Goal: Task Accomplishment & Management: Use online tool/utility

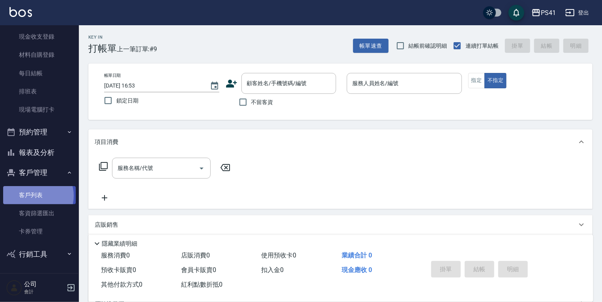
click at [35, 196] on link "客戶列表" at bounding box center [39, 195] width 73 height 18
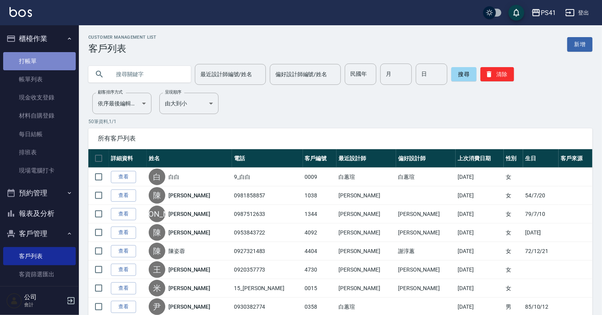
click at [44, 57] on link "打帳單" at bounding box center [39, 61] width 73 height 18
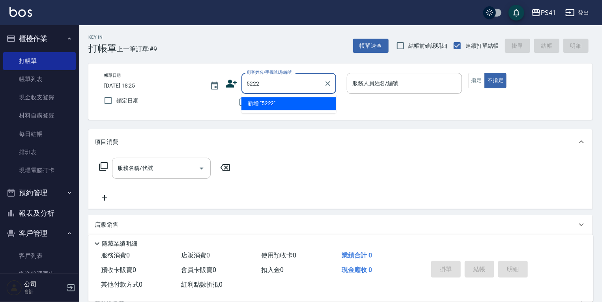
type input "5222"
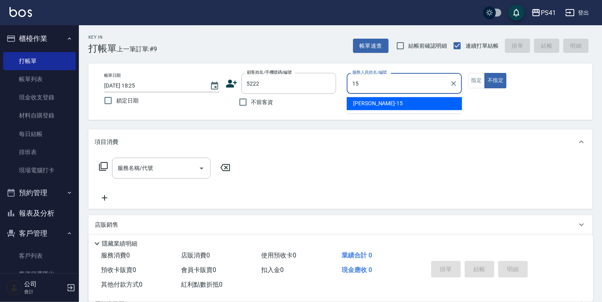
type input "[PERSON_NAME]15"
type button "false"
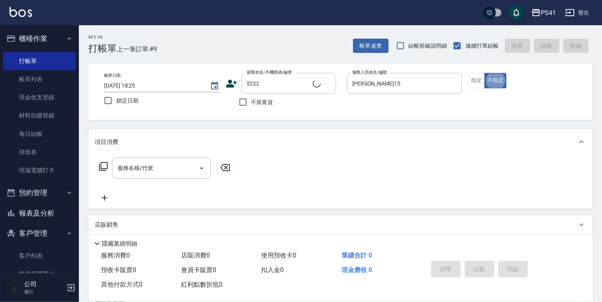
type input "[PERSON_NAME]/0966434242/5222"
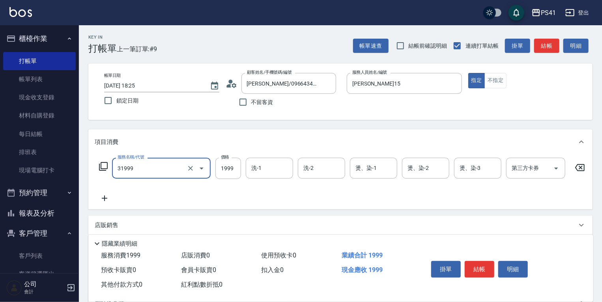
type input "1999以下燙髮(31999)"
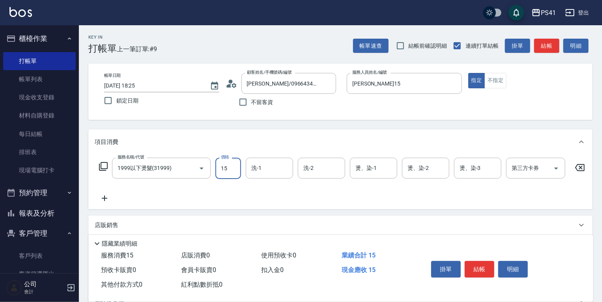
drag, startPoint x: 232, startPoint y: 169, endPoint x: 234, endPoint y: 162, distance: 7.2
click at [232, 169] on input "15" at bounding box center [228, 168] width 26 height 21
type input "1500"
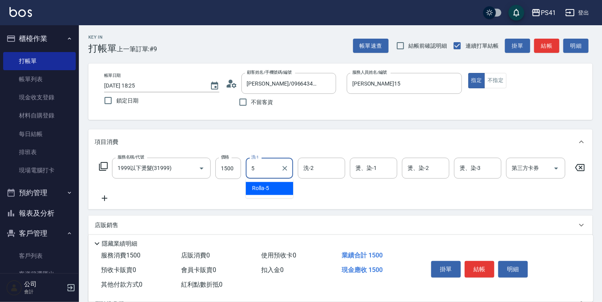
type input "Rolla-5"
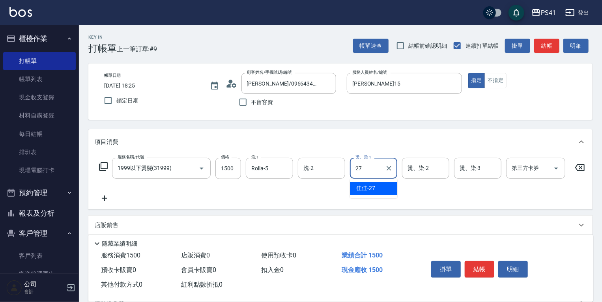
type input "佳佳-27"
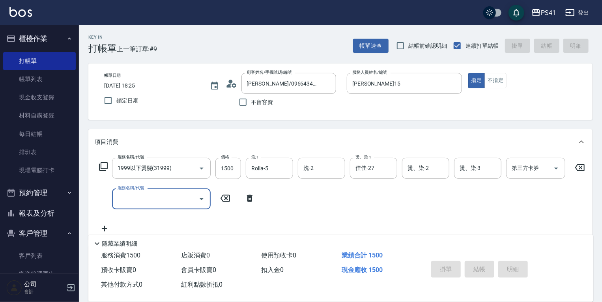
type input "[DATE] 18:26"
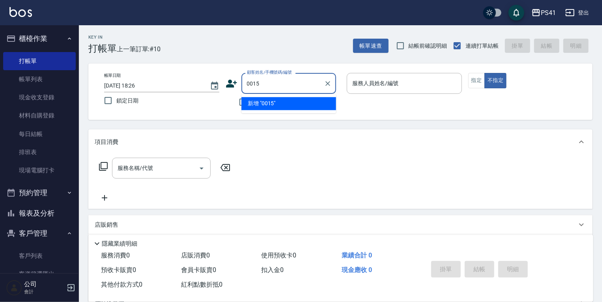
type input "0015"
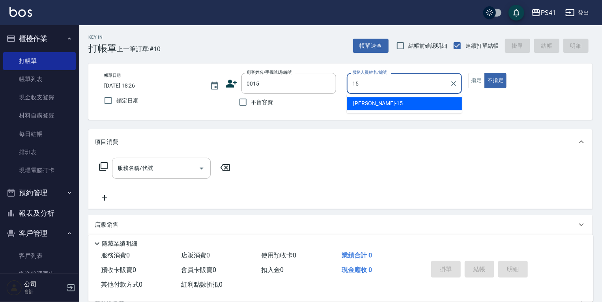
type input "[PERSON_NAME]15"
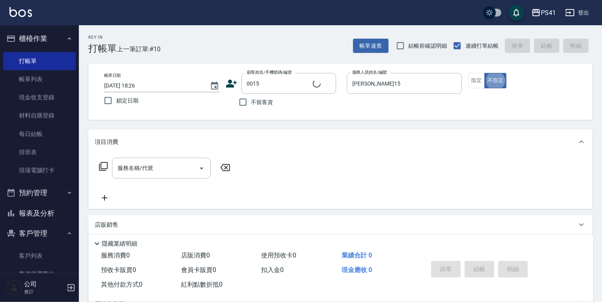
type input "米雪/15_米雪/0015"
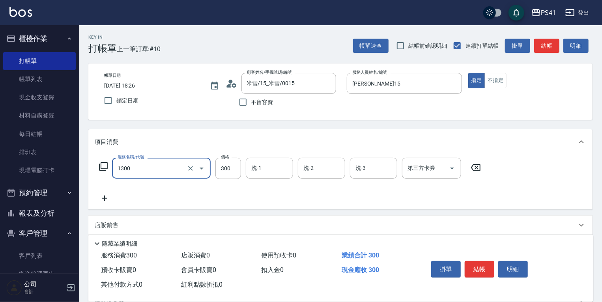
type input "洗髮300(1300)"
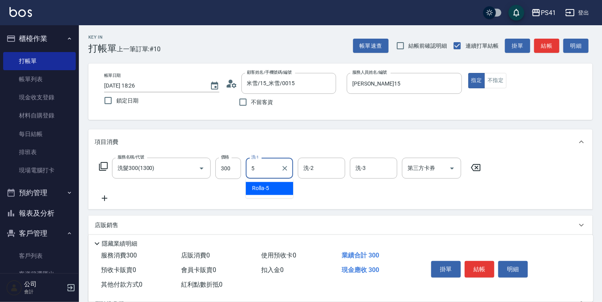
type input "Rolla-5"
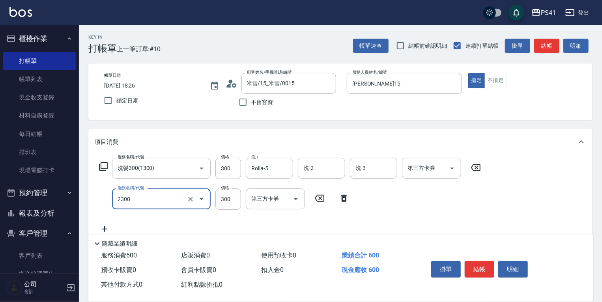
type input "剪髮(2300)"
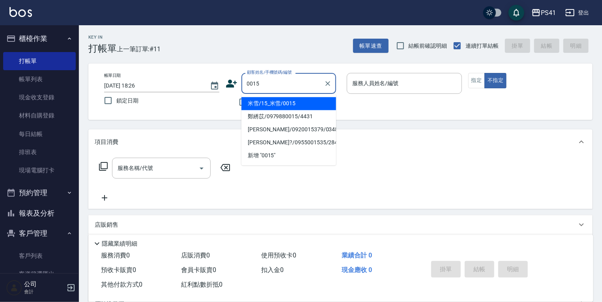
type input "米雪/15_米雪/0015"
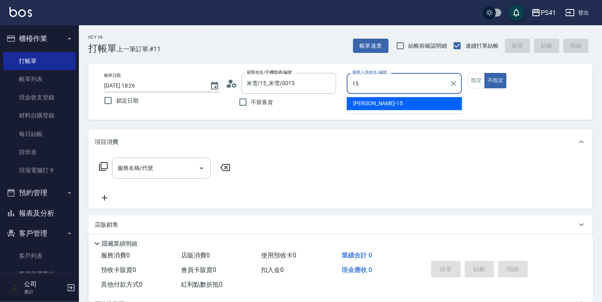
type input "[PERSON_NAME]15"
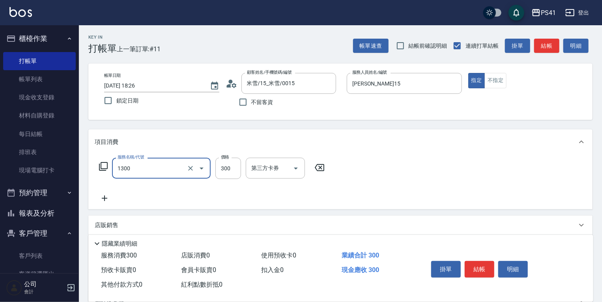
type input "洗髮300(1300)"
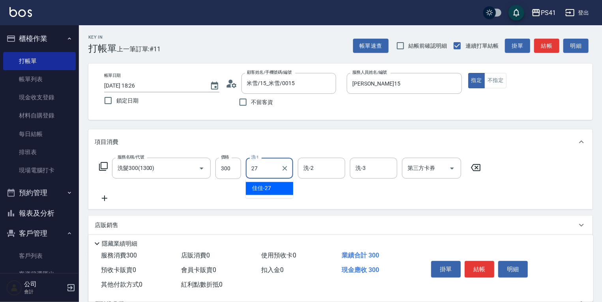
type input "佳佳-27"
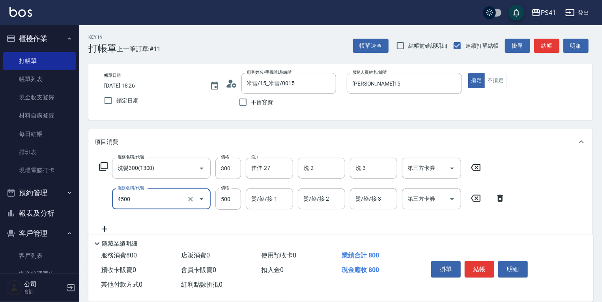
type input "補染(4500)"
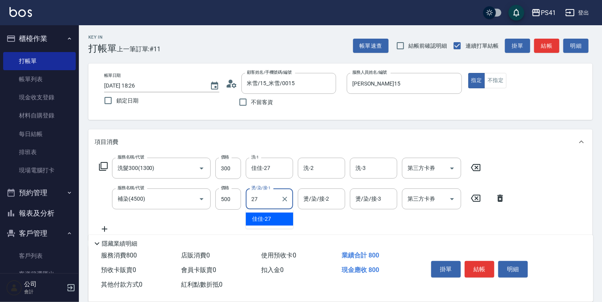
type input "佳佳-27"
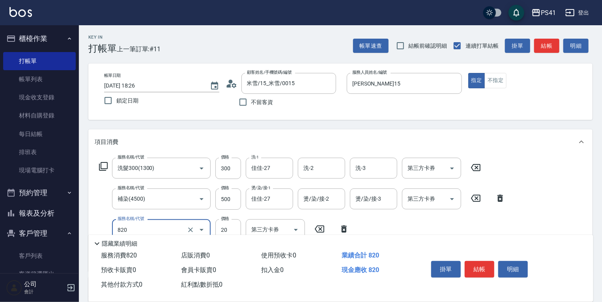
type input "潤絲(820)"
type input "100"
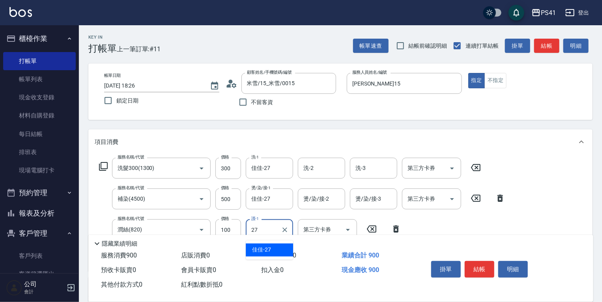
type input "佳佳-27"
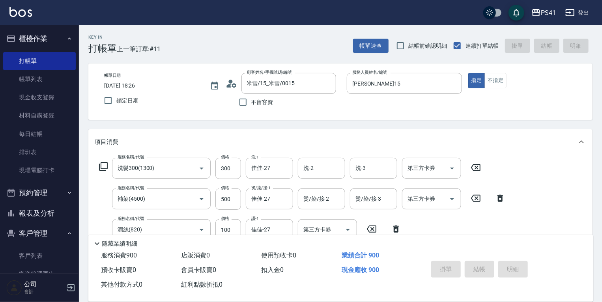
type input "[DATE] 18:27"
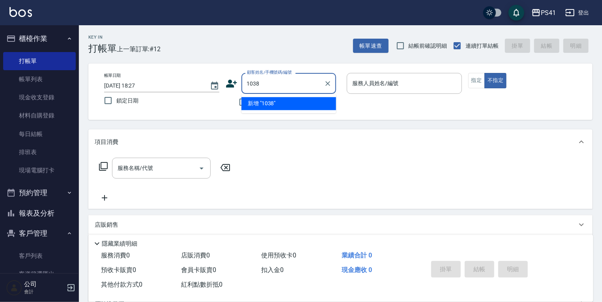
type input "1038"
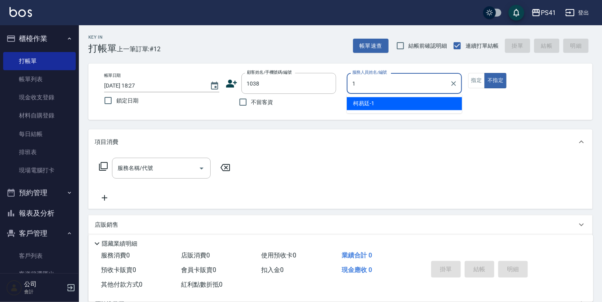
type input "15"
type input "[PERSON_NAME]/0981858857/1038"
type input "[PERSON_NAME]15"
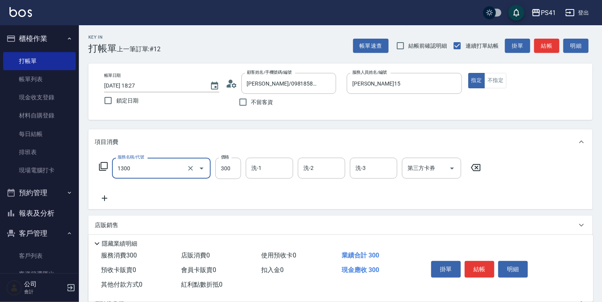
type input "洗髮300(1300)"
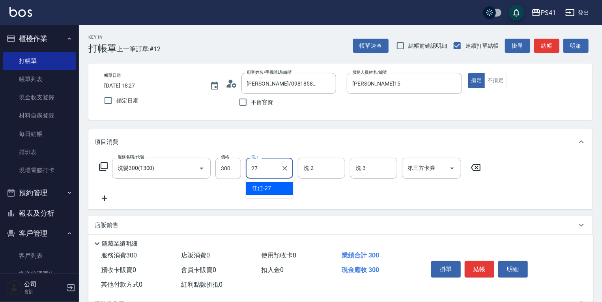
type input "佳佳-27"
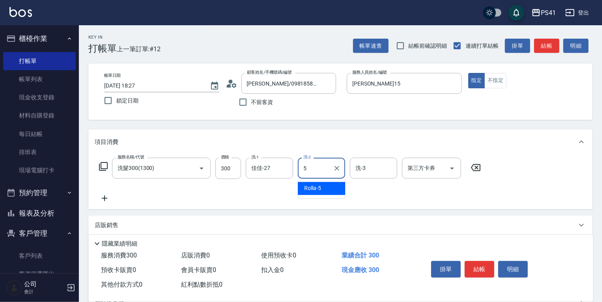
type input "Rolla-5"
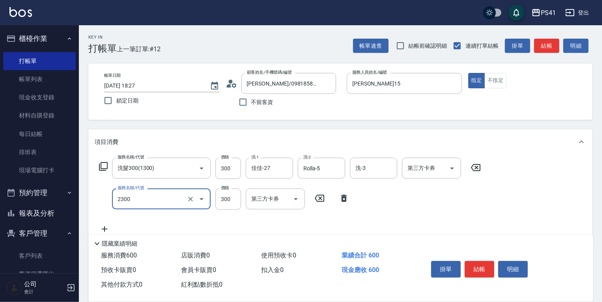
type input "剪髮(2300)"
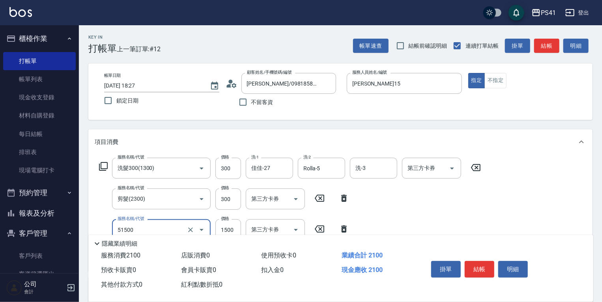
type input "原價1201~1500護髮(51500)"
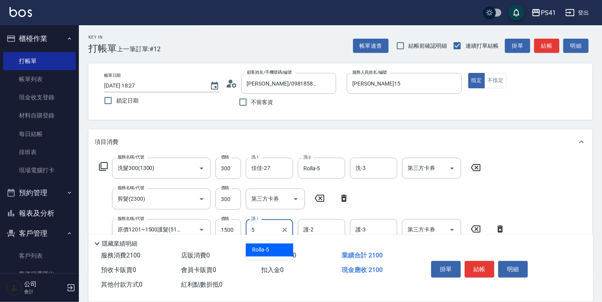
type input "Rolla-5"
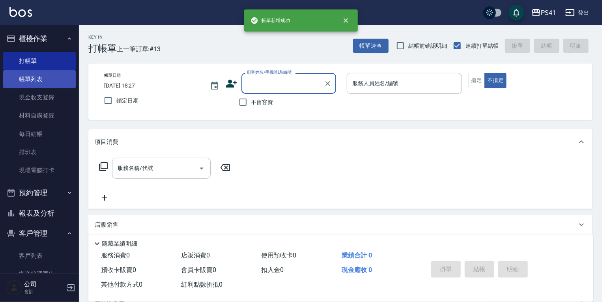
click at [38, 82] on link "帳單列表" at bounding box center [39, 79] width 73 height 18
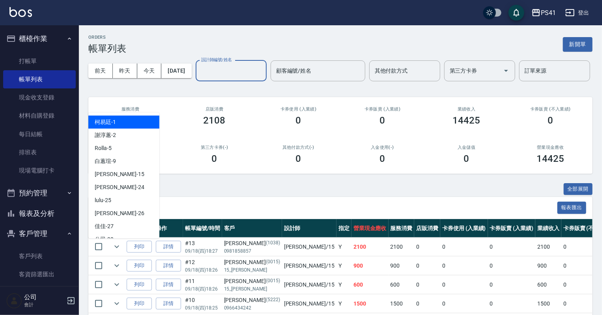
click at [199, 78] on input "設計師編號/姓名" at bounding box center [231, 71] width 64 height 14
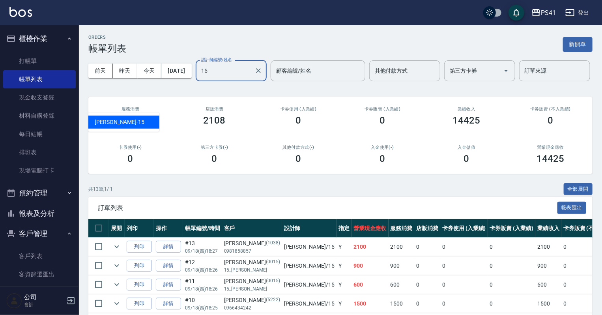
type input "[PERSON_NAME]15"
click at [254, 75] on icon "Clear" at bounding box center [258, 71] width 8 height 8
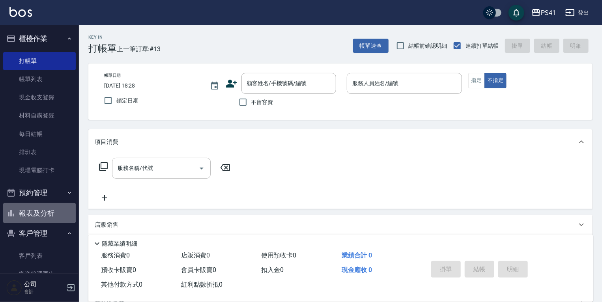
click at [49, 213] on button "報表及分析" at bounding box center [39, 213] width 73 height 21
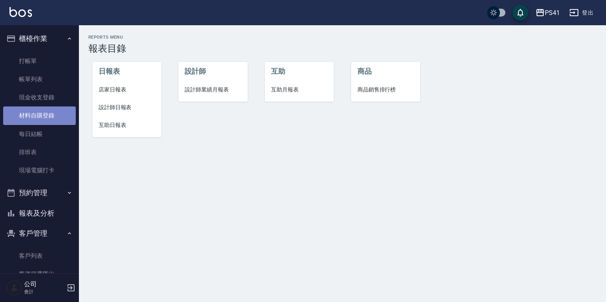
click at [49, 114] on link "材料自購登錄" at bounding box center [39, 115] width 73 height 18
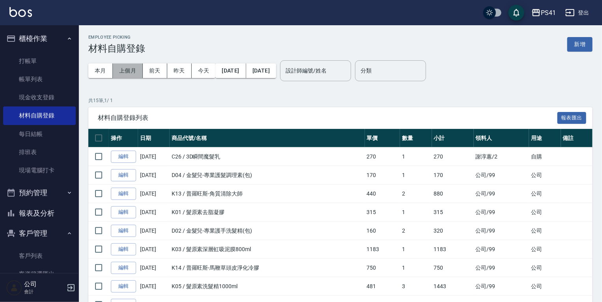
click at [124, 73] on button "上個月" at bounding box center [128, 71] width 30 height 15
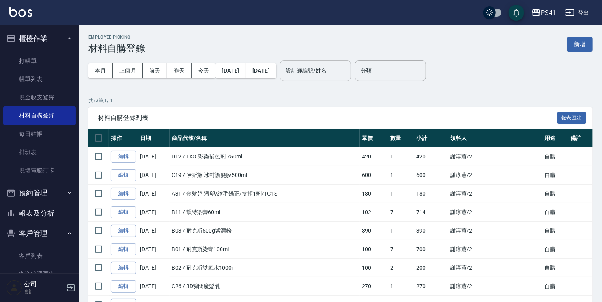
click at [330, 69] on input "設計師編號/姓名" at bounding box center [316, 71] width 64 height 14
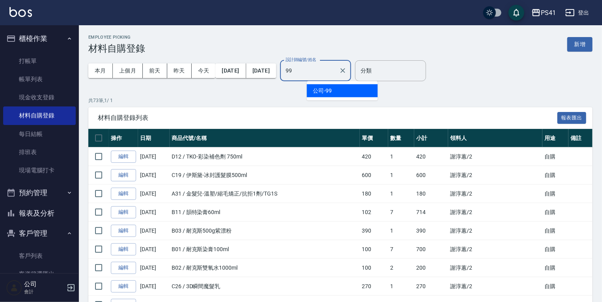
type input "公司-99"
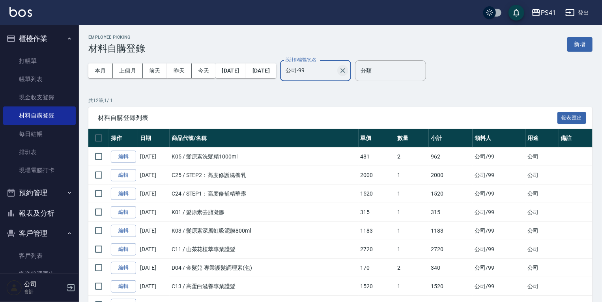
click at [347, 71] on icon "Clear" at bounding box center [343, 71] width 8 height 8
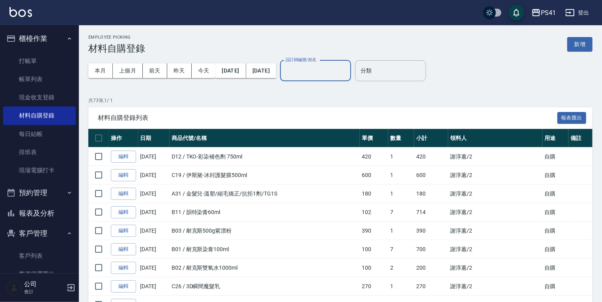
click at [333, 74] on input "設計師編號/姓名" at bounding box center [316, 71] width 64 height 14
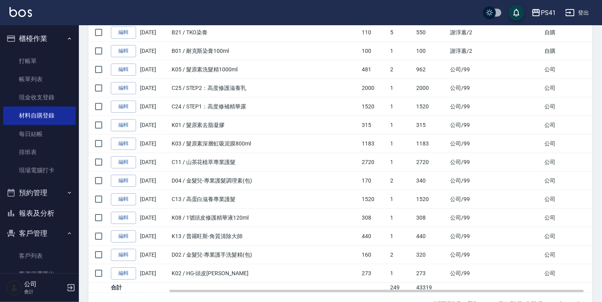
scroll to position [1234, 0]
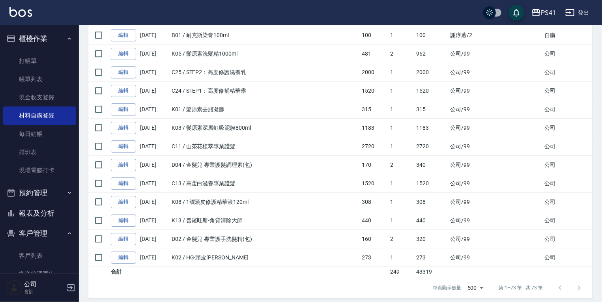
click at [582, 281] on div at bounding box center [570, 287] width 38 height 19
click at [578, 281] on div at bounding box center [570, 287] width 38 height 19
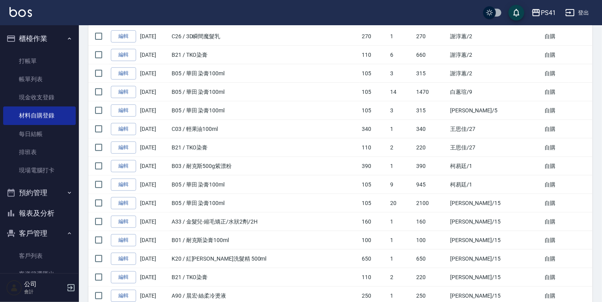
scroll to position [224, 0]
